Goal: Transaction & Acquisition: Download file/media

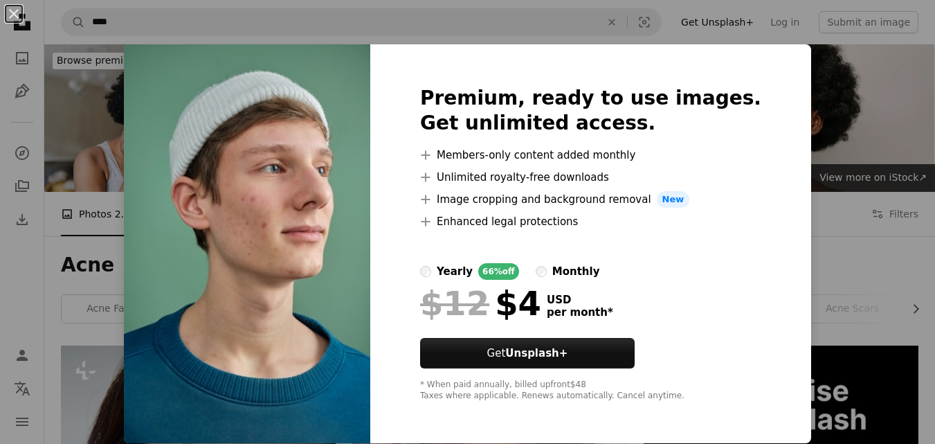
scroll to position [2284, 0]
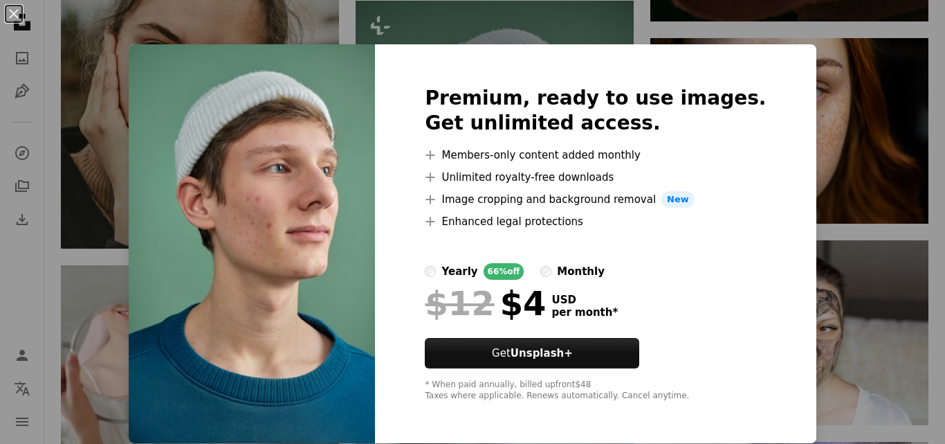
click at [829, 204] on div "An X shape Premium, ready to use images. Get unlimited access. A plus sign Memb…" at bounding box center [472, 222] width 945 height 444
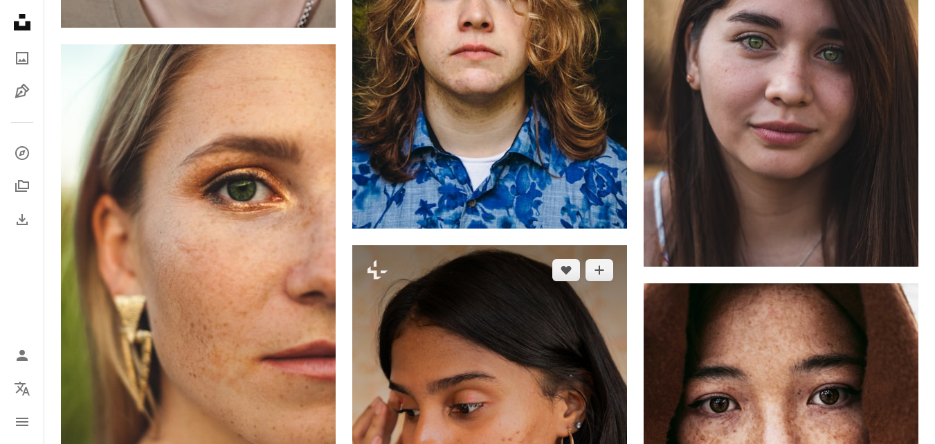
scroll to position [1453, 0]
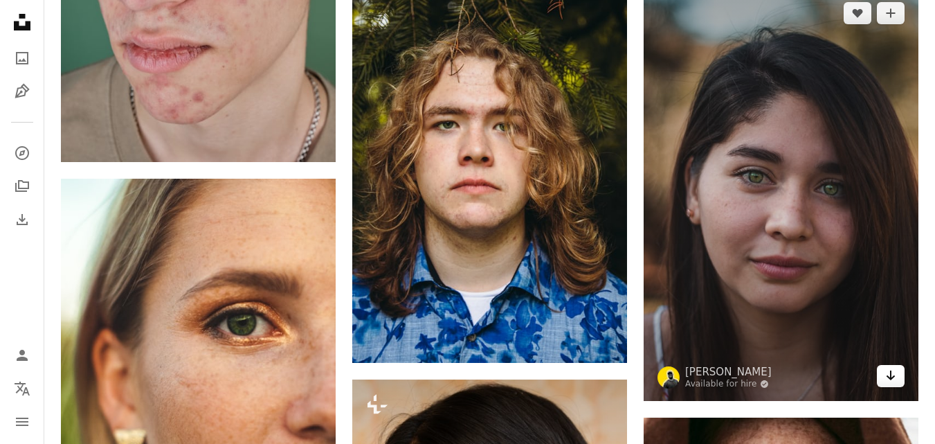
click at [893, 377] on icon "Download" at bounding box center [890, 375] width 9 height 10
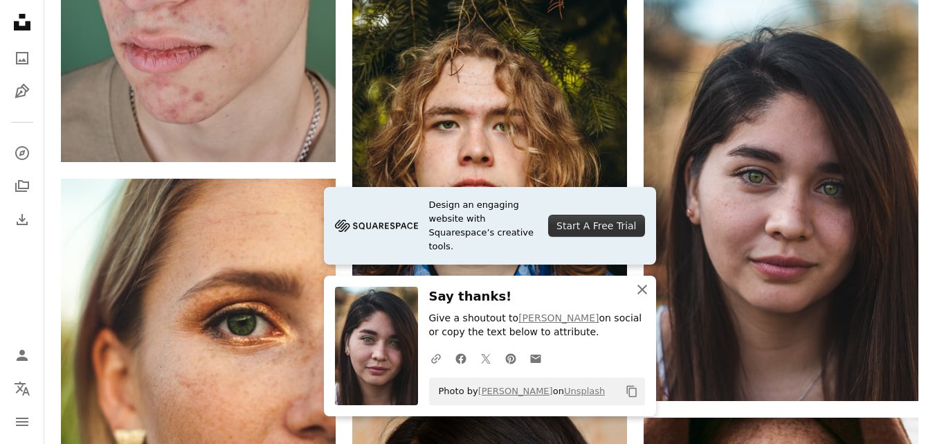
click at [647, 291] on icon "An X shape" at bounding box center [642, 289] width 17 height 17
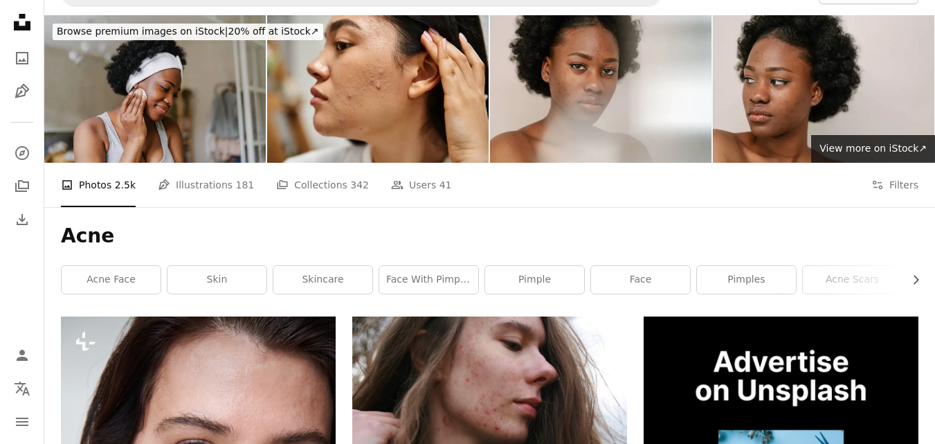
scroll to position [0, 0]
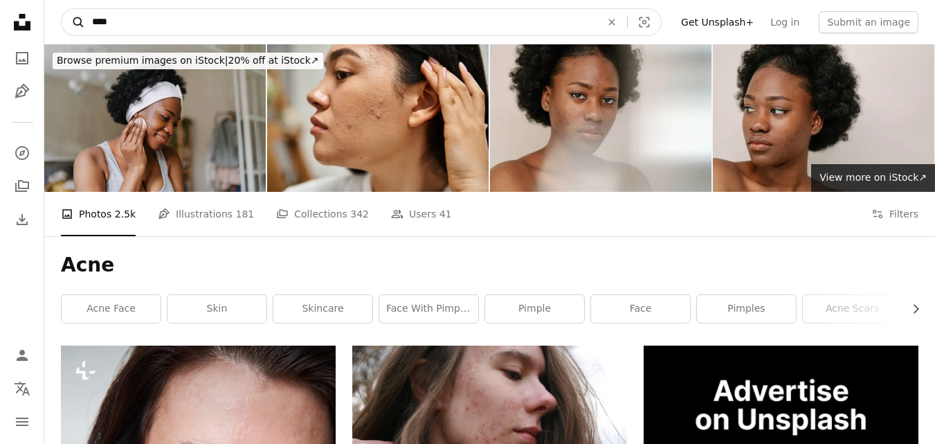
drag, startPoint x: 129, startPoint y: 28, endPoint x: 62, endPoint y: 28, distance: 66.4
click at [62, 28] on form "A magnifying glass **** An X shape Visual search" at bounding box center [361, 22] width 601 height 28
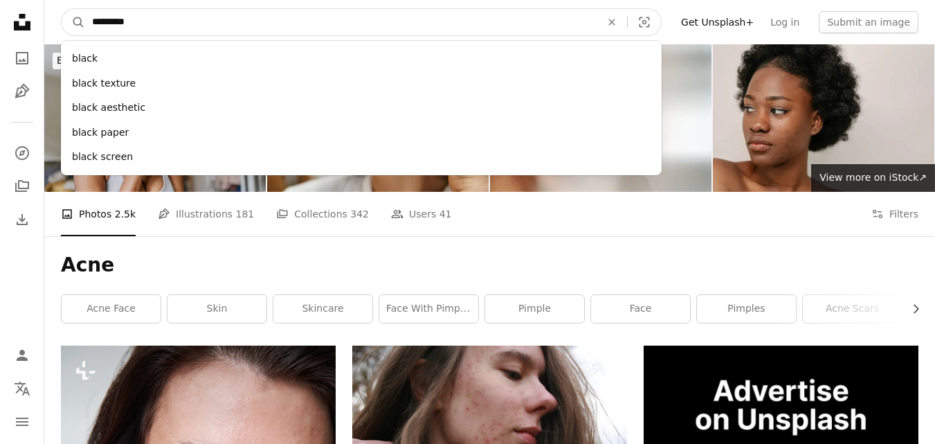
type input "*********"
click at [62, 9] on button "A magnifying glass" at bounding box center [74, 22] width 24 height 26
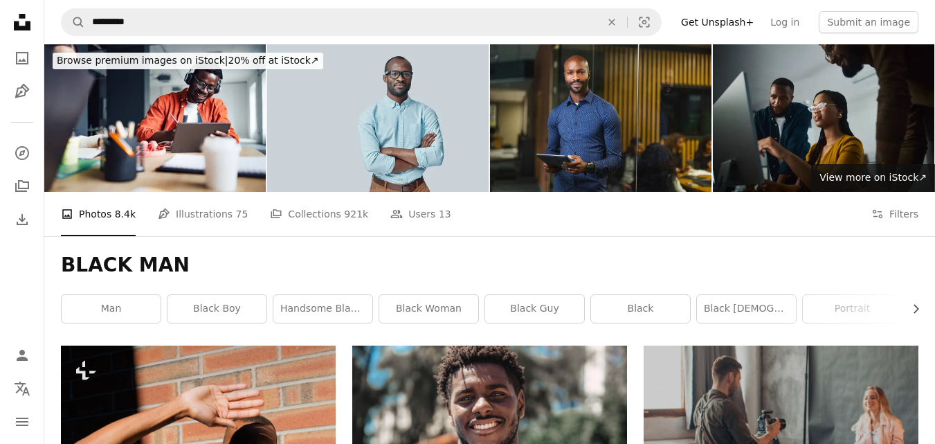
scroll to position [138, 0]
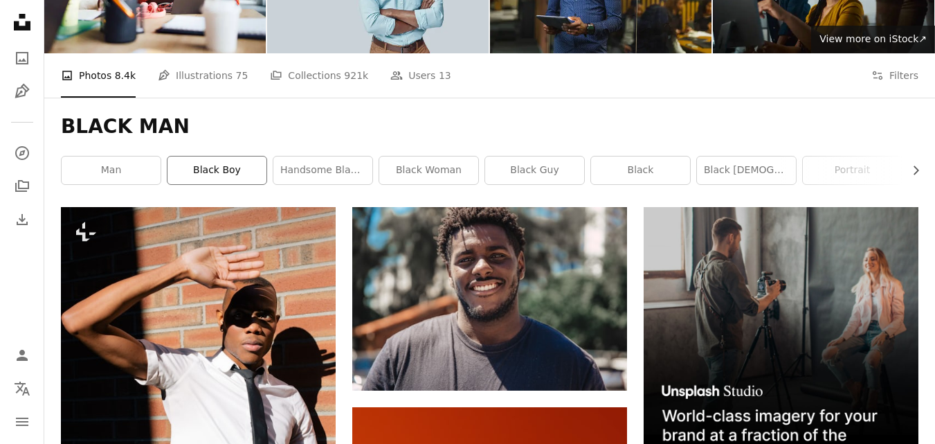
click at [217, 178] on link "black boy" at bounding box center [216, 170] width 99 height 28
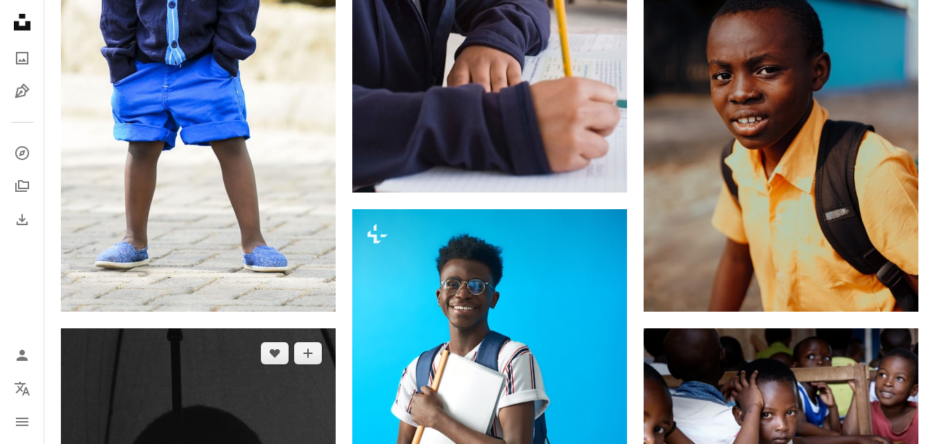
scroll to position [969, 0]
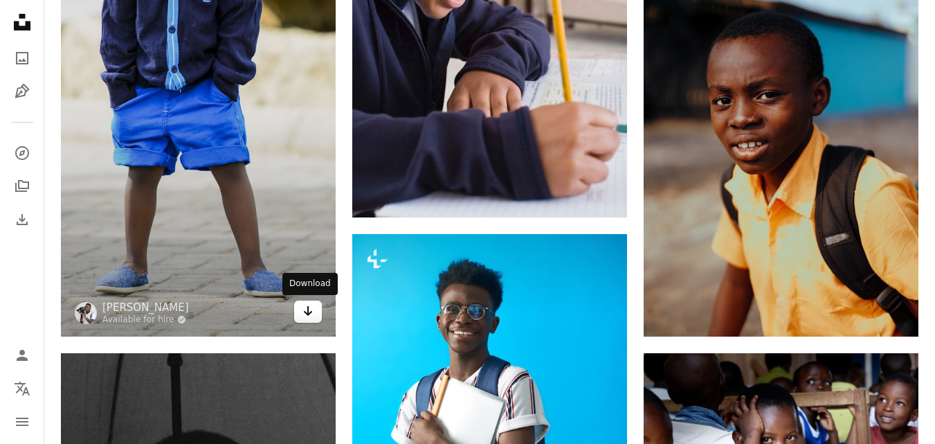
click at [316, 313] on link "Arrow pointing down" at bounding box center [308, 311] width 28 height 22
